Goal: Transaction & Acquisition: Subscribe to service/newsletter

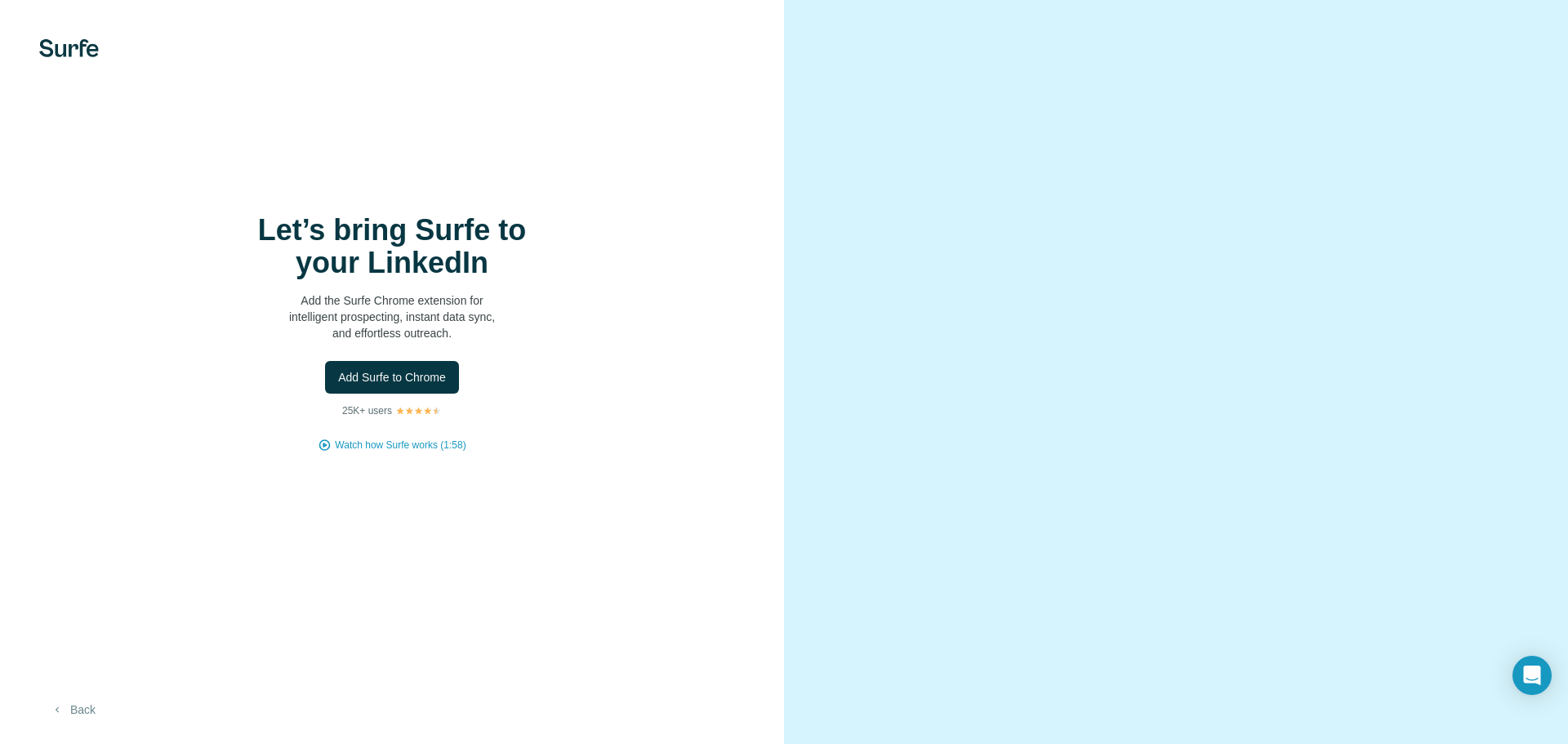
click at [79, 707] on button "Back" at bounding box center [73, 709] width 67 height 29
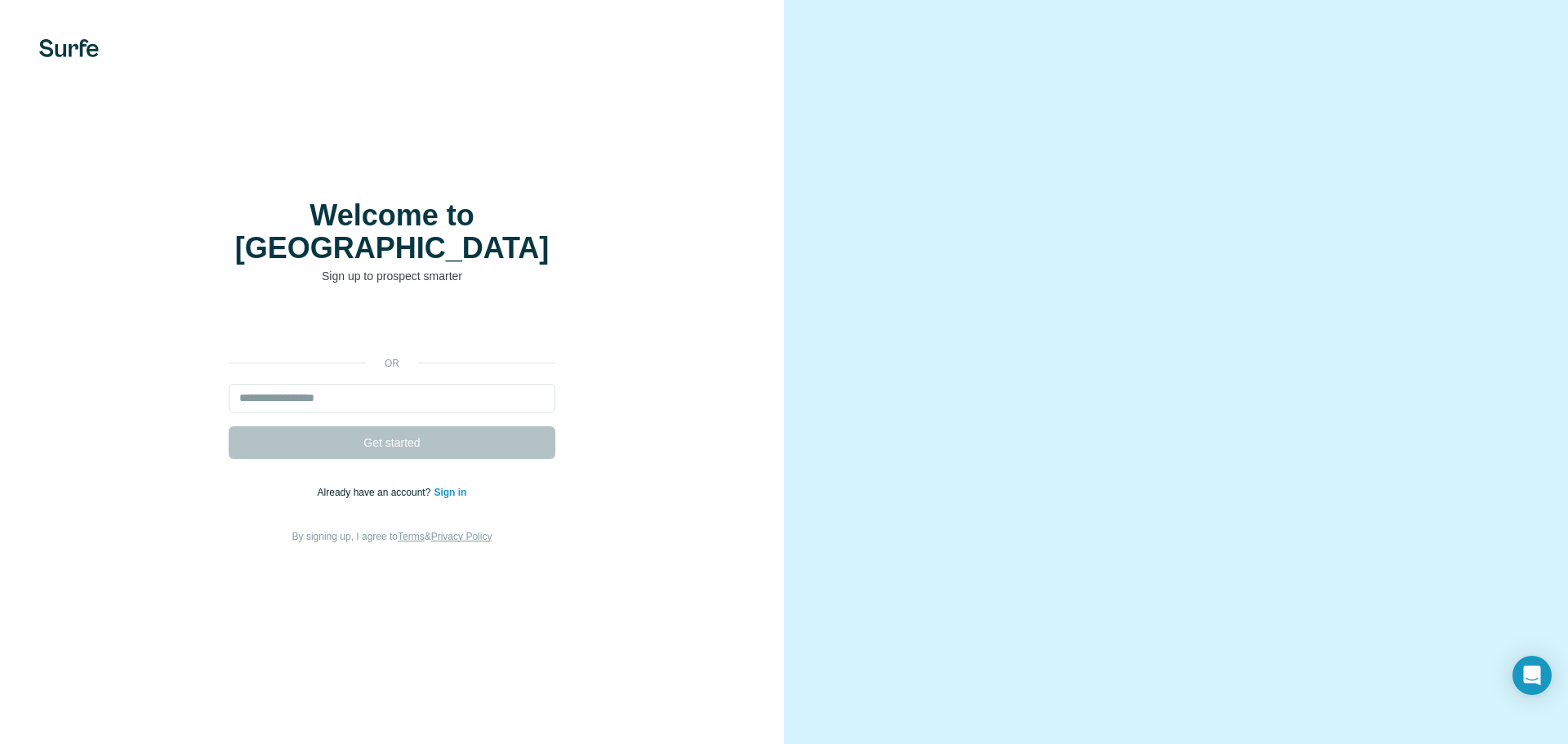
click at [410, 419] on form "Get started" at bounding box center [392, 422] width 327 height 76
click at [402, 431] on form "Get started" at bounding box center [392, 422] width 327 height 76
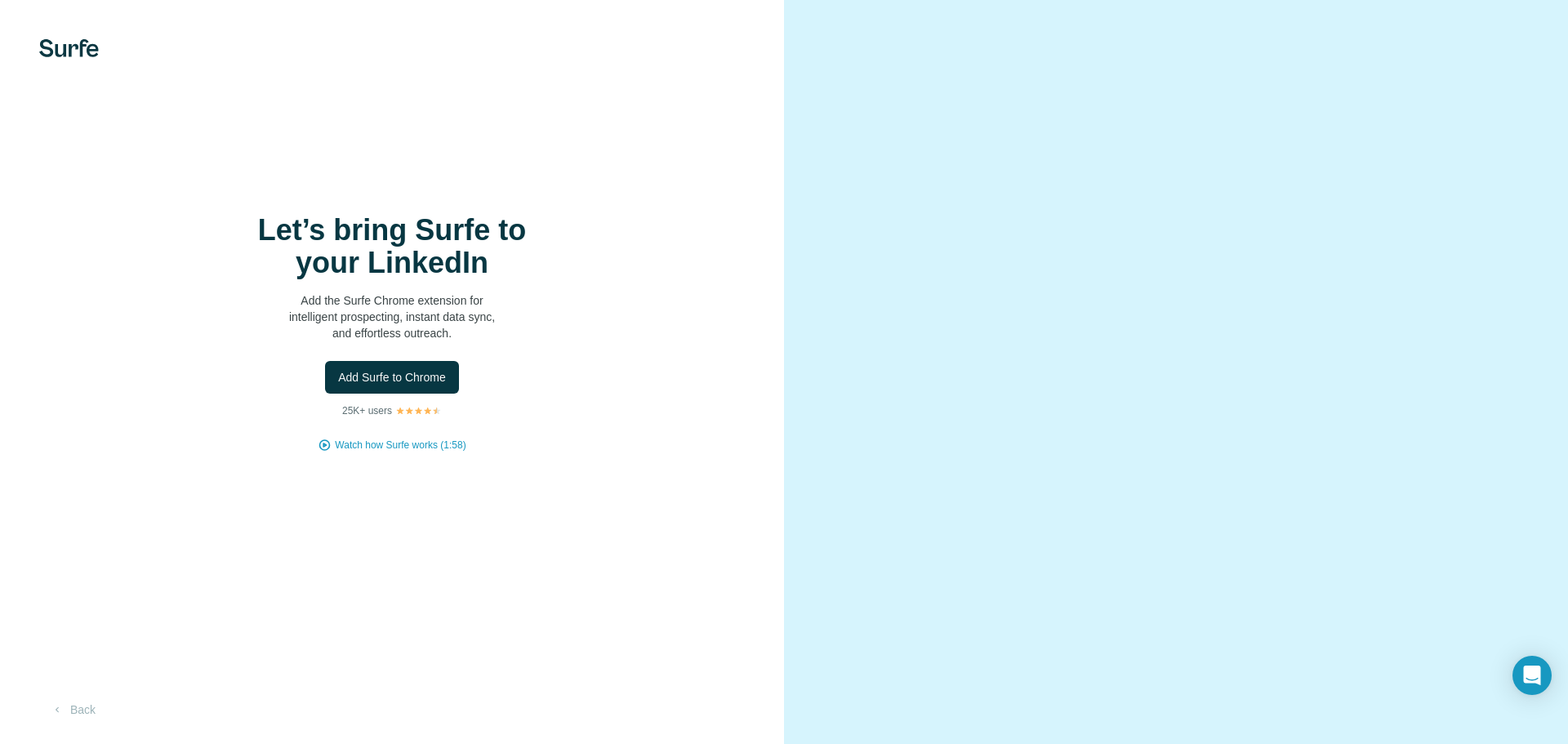
click at [434, 309] on p "Add the Surfe Chrome extension for intelligent prospecting, instant data sync, …" at bounding box center [392, 317] width 327 height 49
drag, startPoint x: 1249, startPoint y: 311, endPoint x: 1200, endPoint y: 337, distance: 55.5
click at [1246, 314] on video at bounding box center [1176, 372] width 588 height 294
click at [1099, 499] on video at bounding box center [1176, 372] width 588 height 294
click at [1265, 519] on video at bounding box center [1176, 372] width 588 height 294
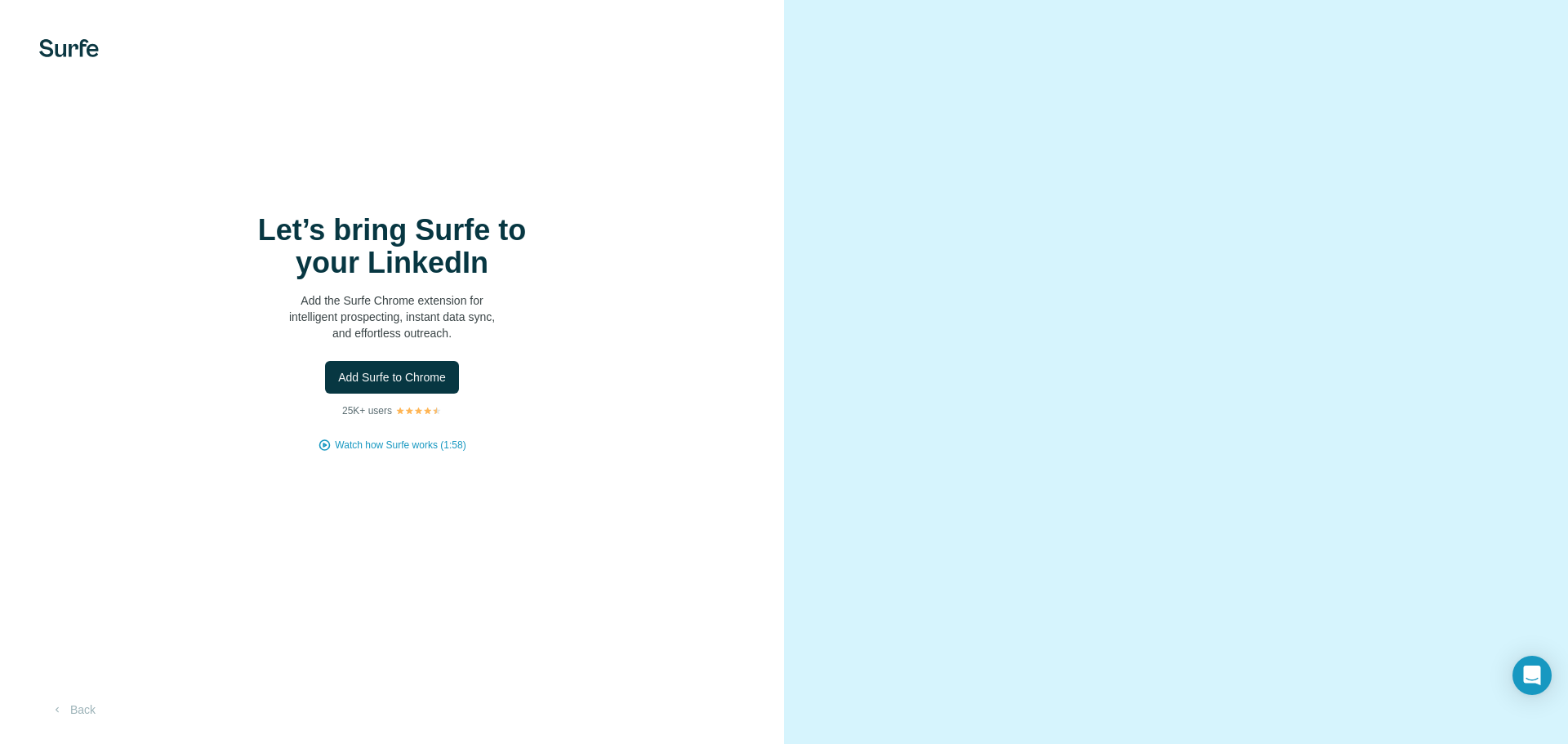
click at [1151, 519] on video at bounding box center [1176, 372] width 588 height 294
